Goal: Task Accomplishment & Management: Use online tool/utility

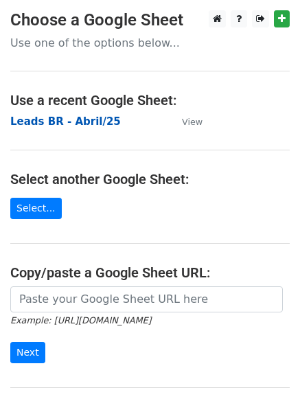
click at [84, 122] on strong "Leads BR - Abril/25" at bounding box center [65, 121] width 111 height 12
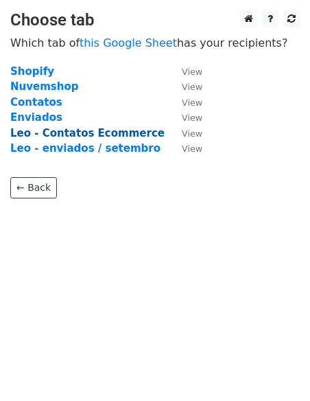
click at [130, 131] on strong "Leo - Contatos Ecommerce" at bounding box center [87, 133] width 154 height 12
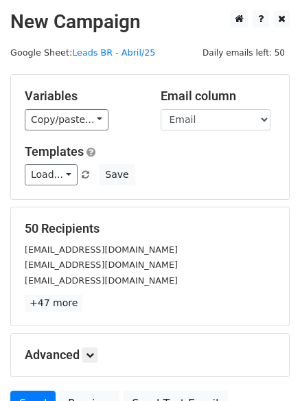
scroll to position [132, 0]
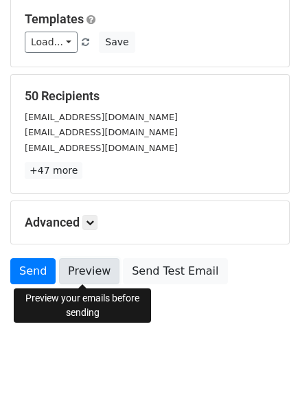
click at [87, 272] on link "Preview" at bounding box center [89, 271] width 60 height 26
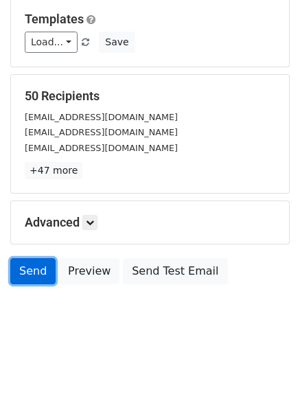
click at [35, 270] on link "Send" at bounding box center [32, 271] width 45 height 26
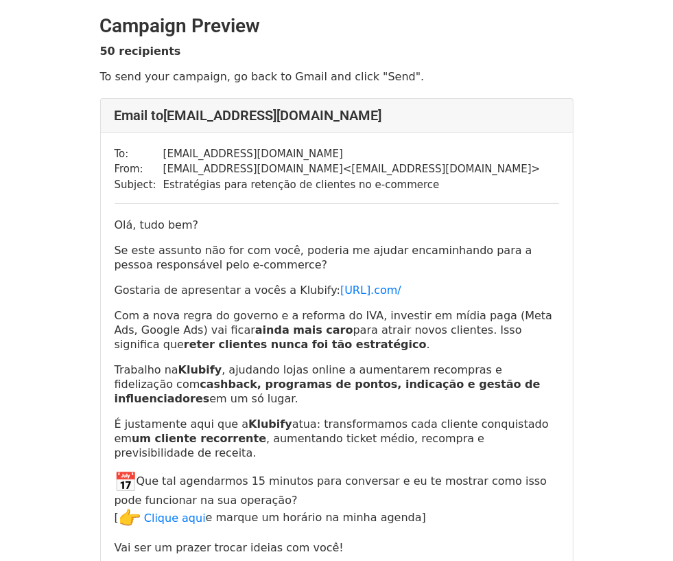
scroll to position [86, 0]
